Goal: Answer question/provide support: Answer question/provide support

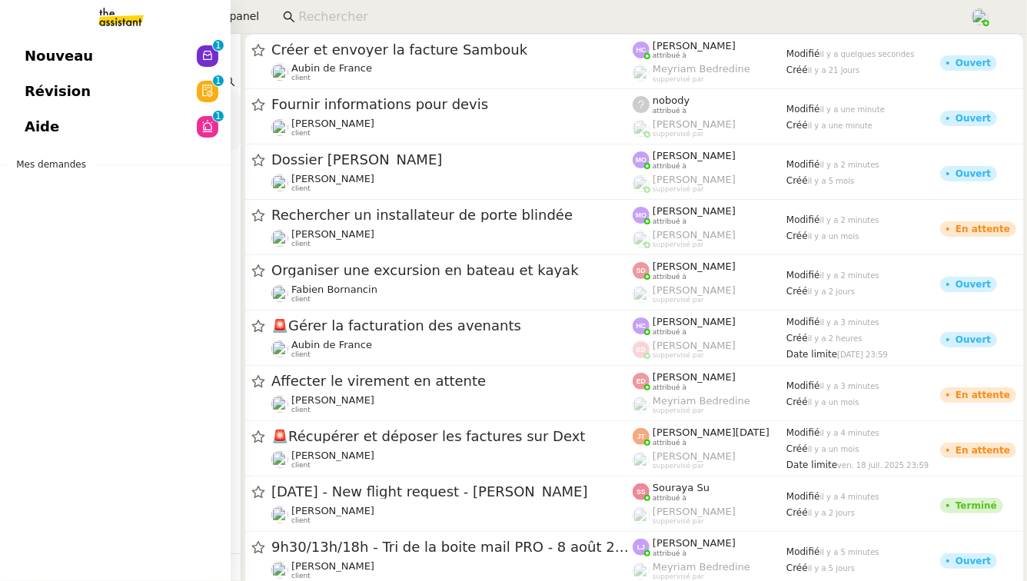
click at [68, 137] on link "Aide 0 1 2 3 4 5 6 7 8 9" at bounding box center [115, 126] width 231 height 35
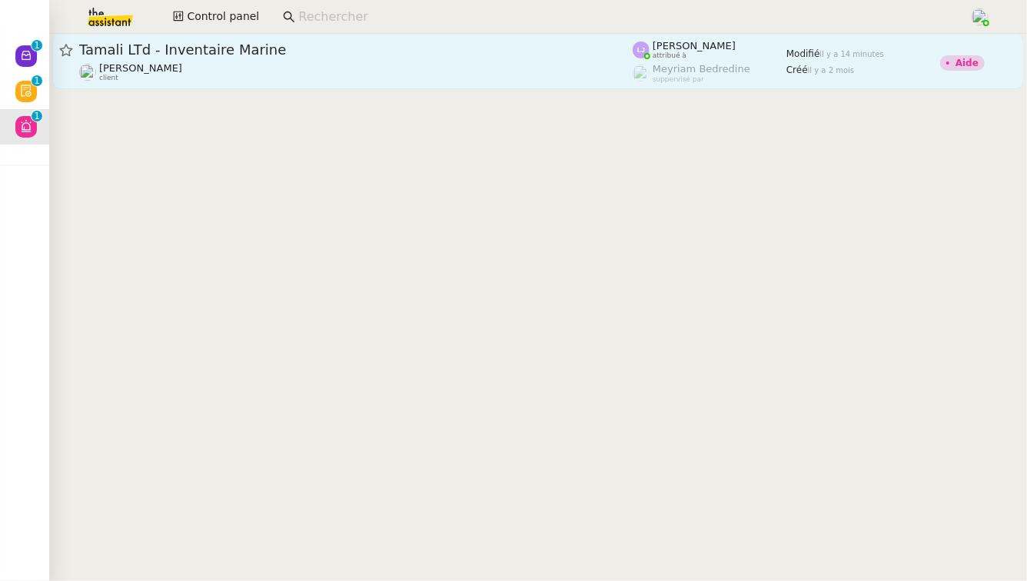
click at [303, 46] on span "Tamali LTd - Inventaire Marine" at bounding box center [356, 50] width 554 height 14
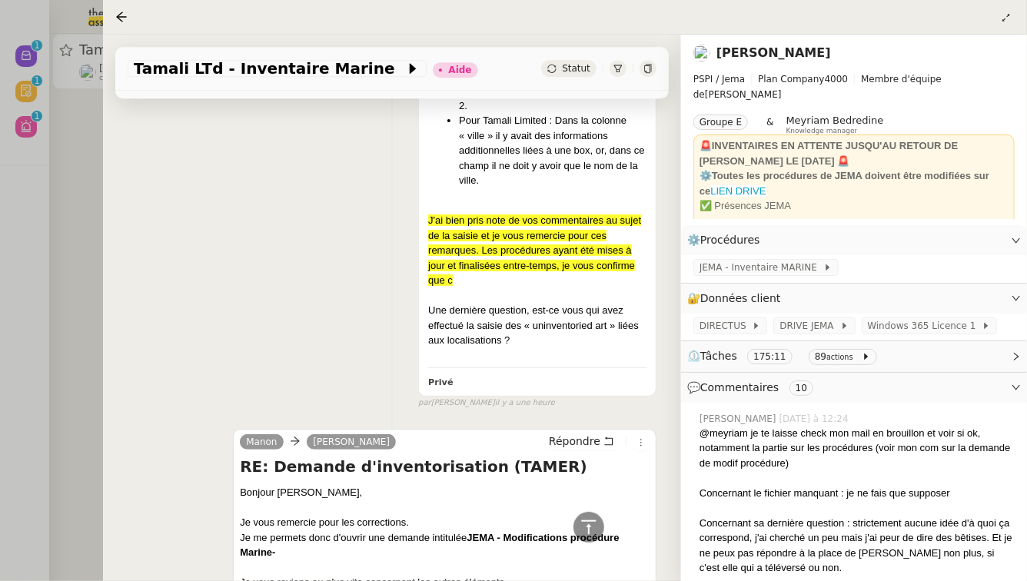
scroll to position [1900, 0]
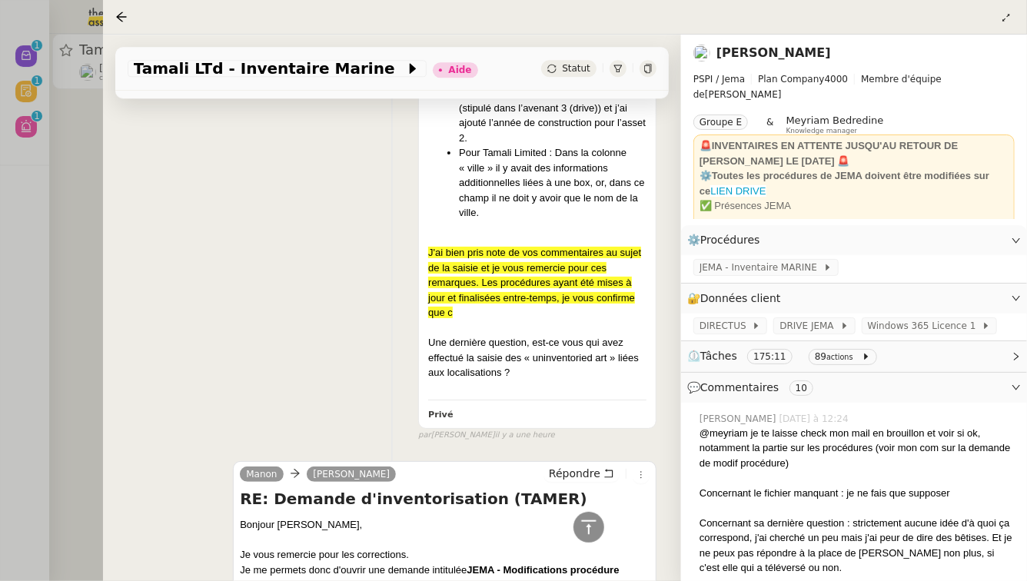
click at [68, 212] on div at bounding box center [513, 290] width 1027 height 581
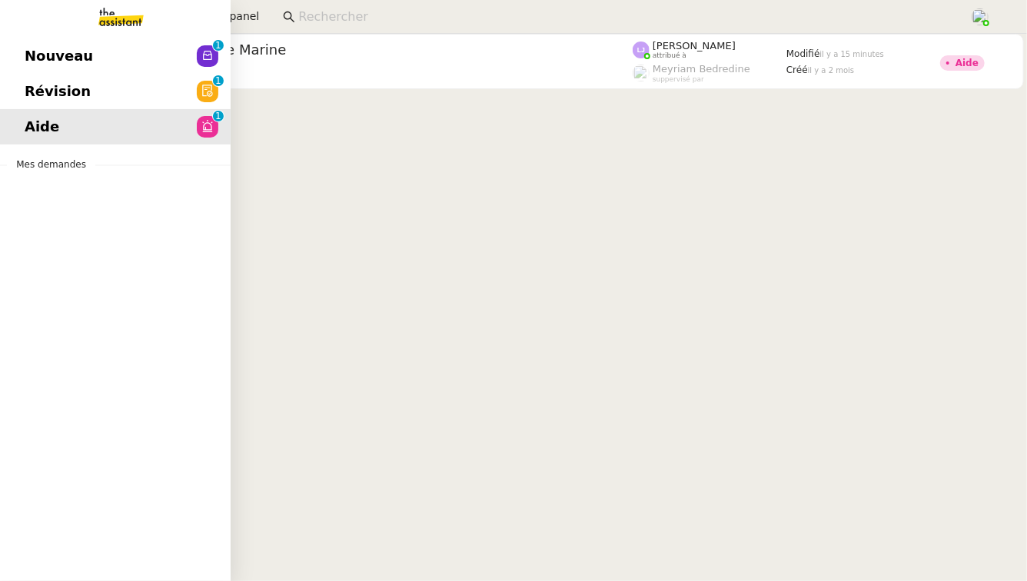
click at [44, 93] on span "Révision" at bounding box center [58, 91] width 66 height 23
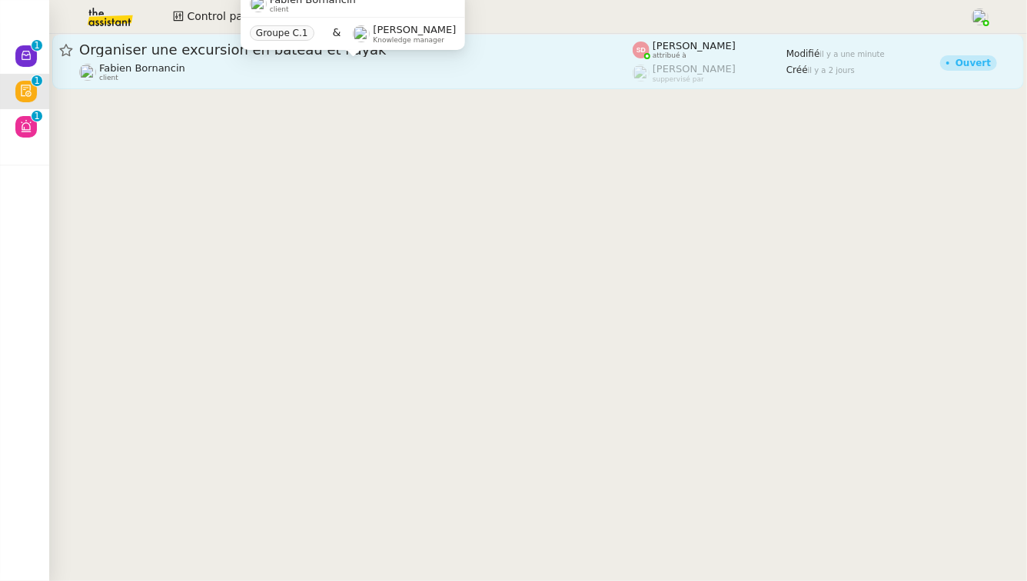
click at [255, 63] on div "[PERSON_NAME] client" at bounding box center [356, 72] width 554 height 20
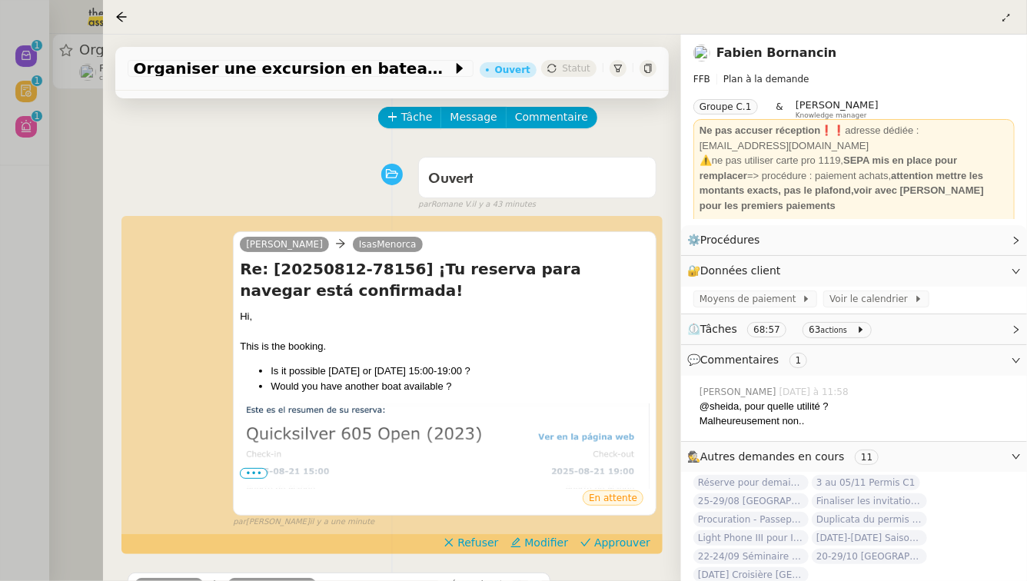
scroll to position [85, 0]
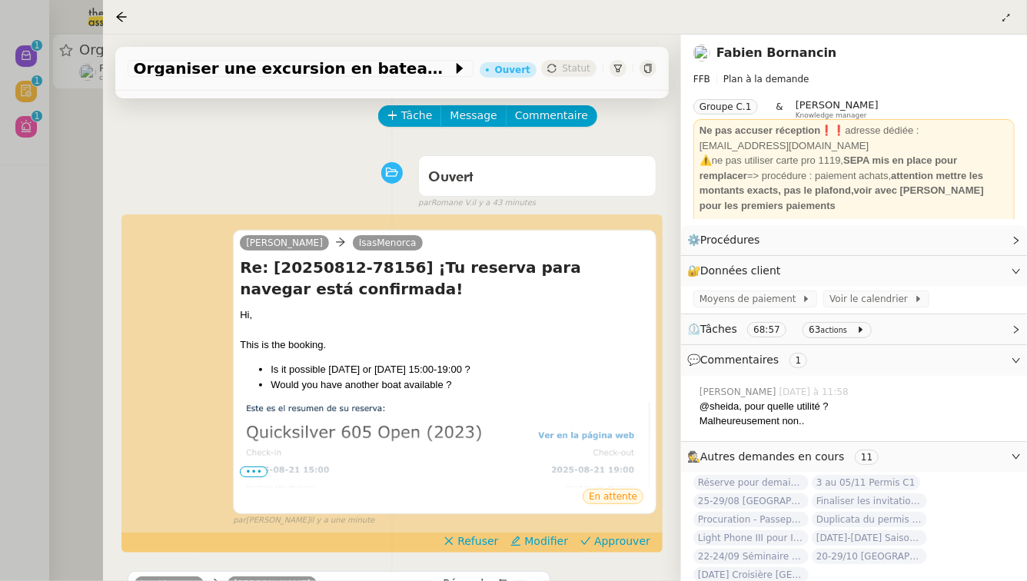
click at [53, 194] on div at bounding box center [513, 290] width 1027 height 581
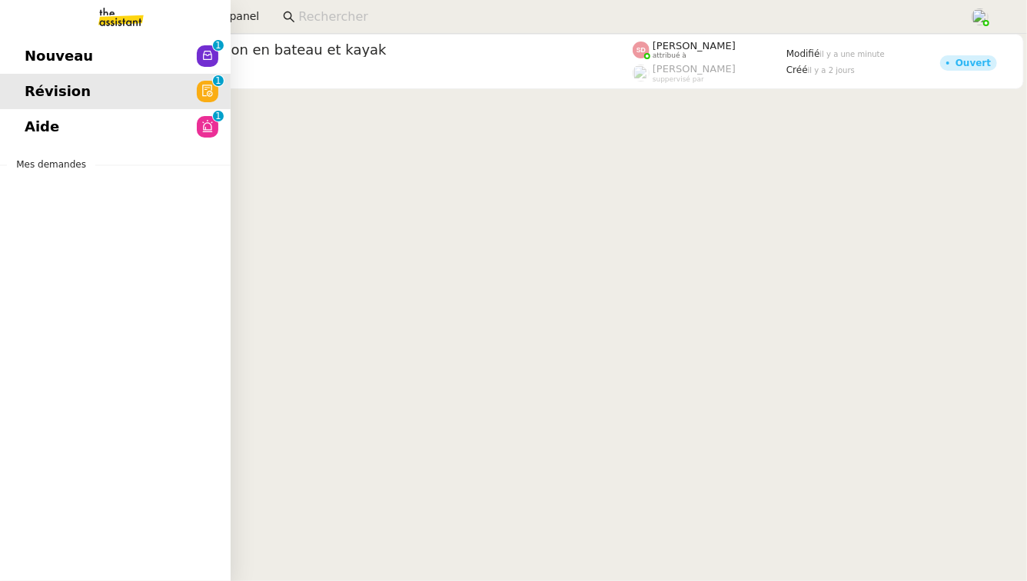
click at [67, 46] on span "Nouveau" at bounding box center [59, 56] width 68 height 23
